Goal: Complete application form

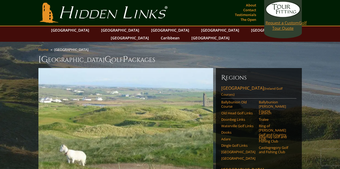
click at [285, 21] on span "Request a Custom" at bounding box center [281, 22] width 33 height 5
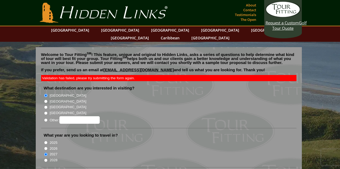
click at [170, 104] on li "[GEOGRAPHIC_DATA]" at bounding box center [171, 107] width 254 height 6
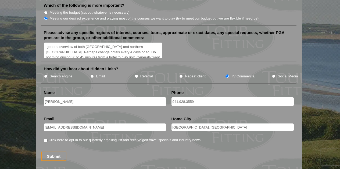
scroll to position [677, 0]
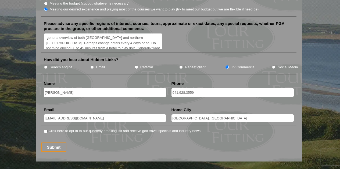
click at [45, 130] on input "Click here to opt-in to our quarterly emailing list and receive golf travel spe…" at bounding box center [45, 131] width 3 height 3
checkbox input "true"
click at [55, 143] on input "Submit" at bounding box center [54, 147] width 26 height 9
